Goal: Browse casually

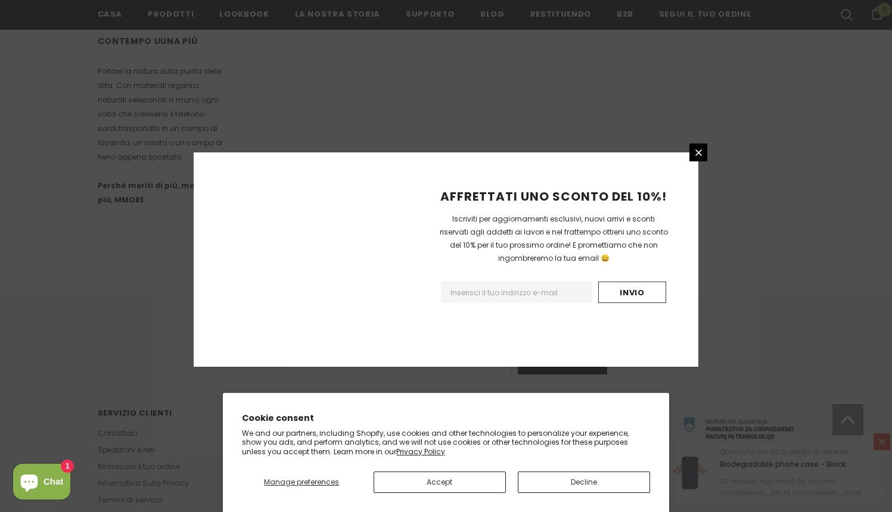
scroll to position [709, 0]
